Goal: Task Accomplishment & Management: Manage account settings

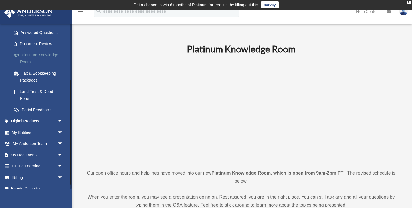
scroll to position [93, 0]
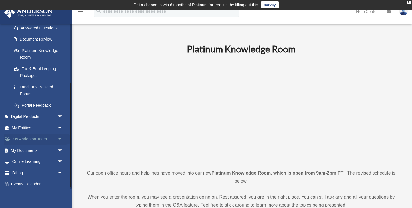
click at [53, 138] on link "My [PERSON_NAME] Team arrow_drop_down" at bounding box center [37, 139] width 67 height 11
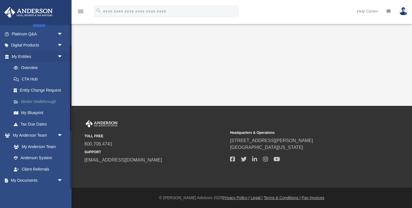
scroll to position [43, 0]
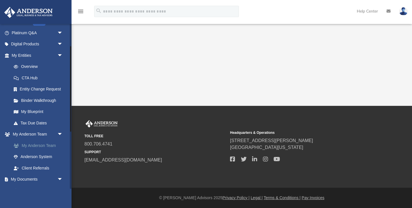
click at [33, 146] on link "My Anderson Team" at bounding box center [39, 145] width 63 height 11
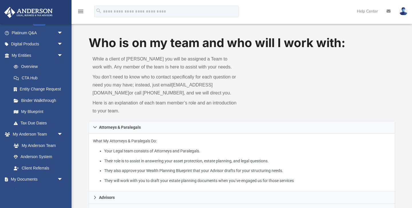
click at [402, 9] on img at bounding box center [403, 11] width 9 height 8
click at [399, 12] on img at bounding box center [403, 11] width 9 height 8
click at [402, 16] on link at bounding box center [403, 11] width 17 height 25
click at [403, 13] on img at bounding box center [403, 11] width 9 height 8
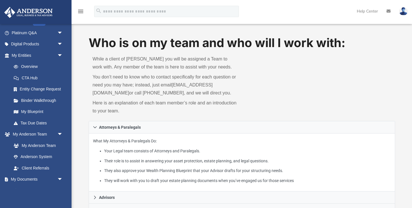
click at [403, 13] on img at bounding box center [403, 11] width 9 height 8
click at [403, 14] on img at bounding box center [403, 11] width 9 height 8
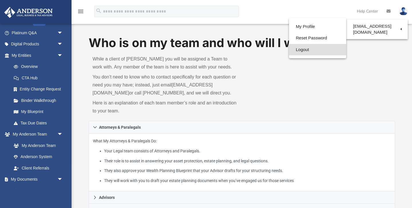
click at [289, 51] on link "Logout" at bounding box center [317, 50] width 57 height 12
